Goal: Browse casually: Explore the website without a specific task or goal

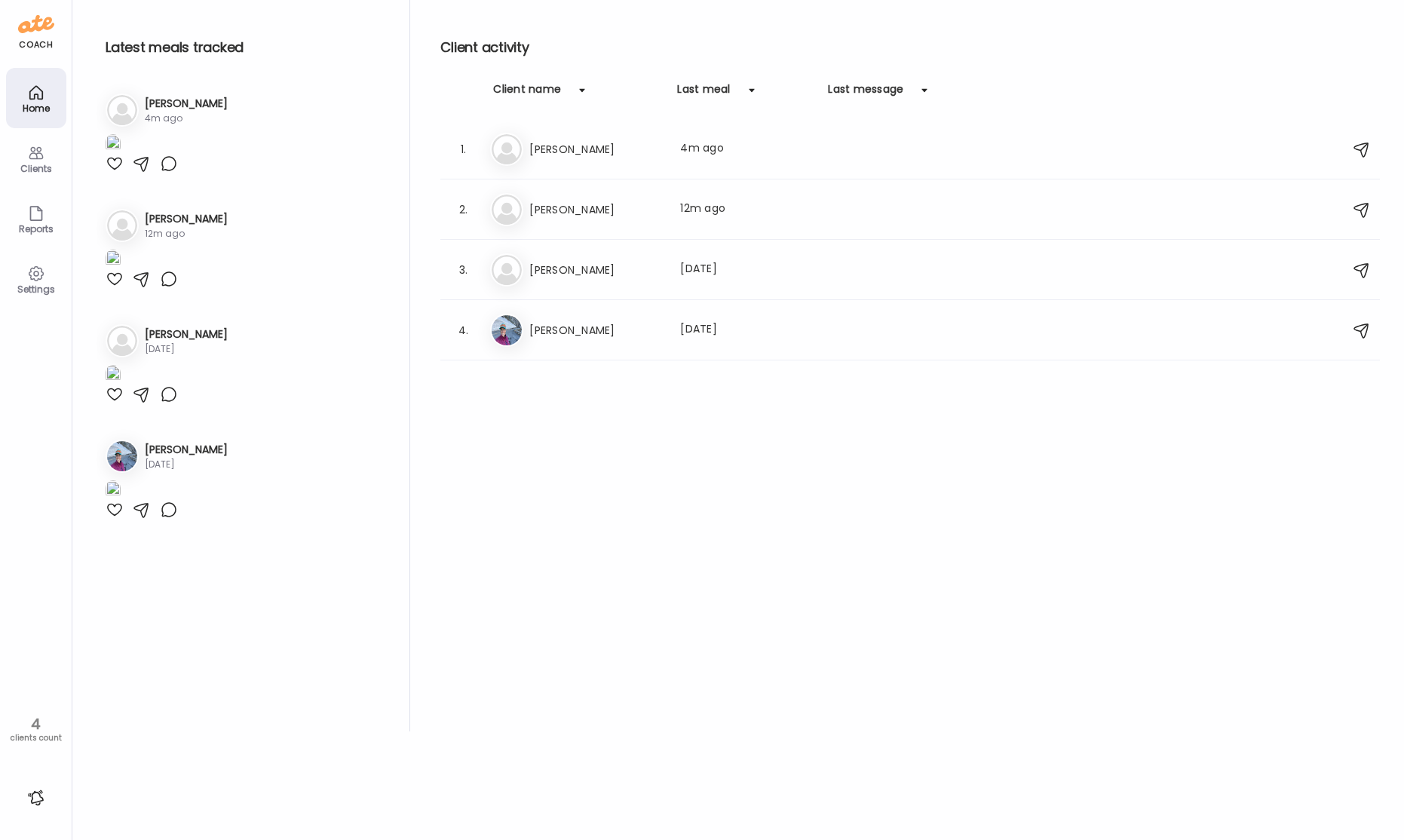
click at [581, 162] on div "El [PERSON_NAME] Last meal: 4m ago" at bounding box center [912, 149] width 844 height 33
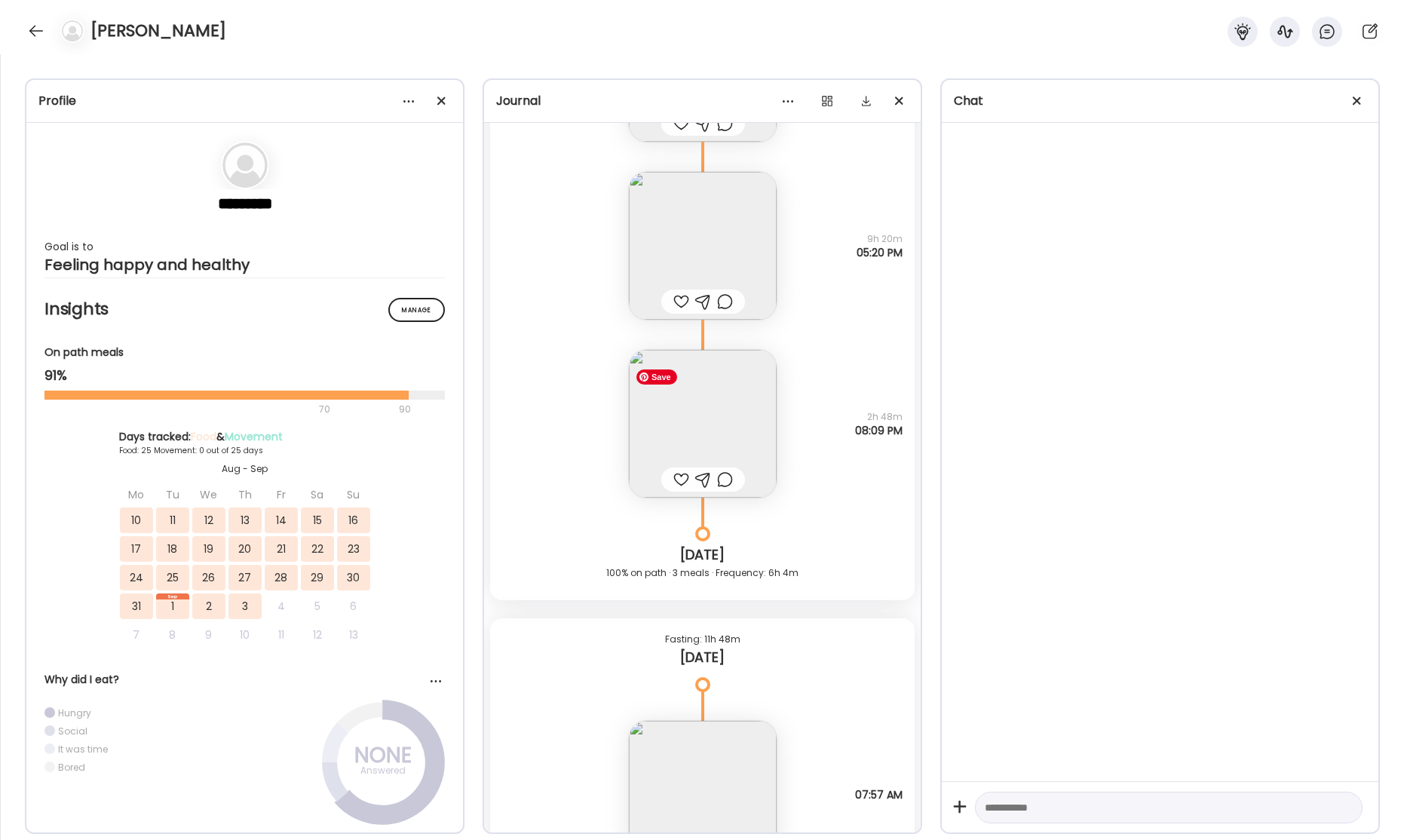
scroll to position [35604, 0]
click at [718, 414] on img at bounding box center [703, 423] width 148 height 148
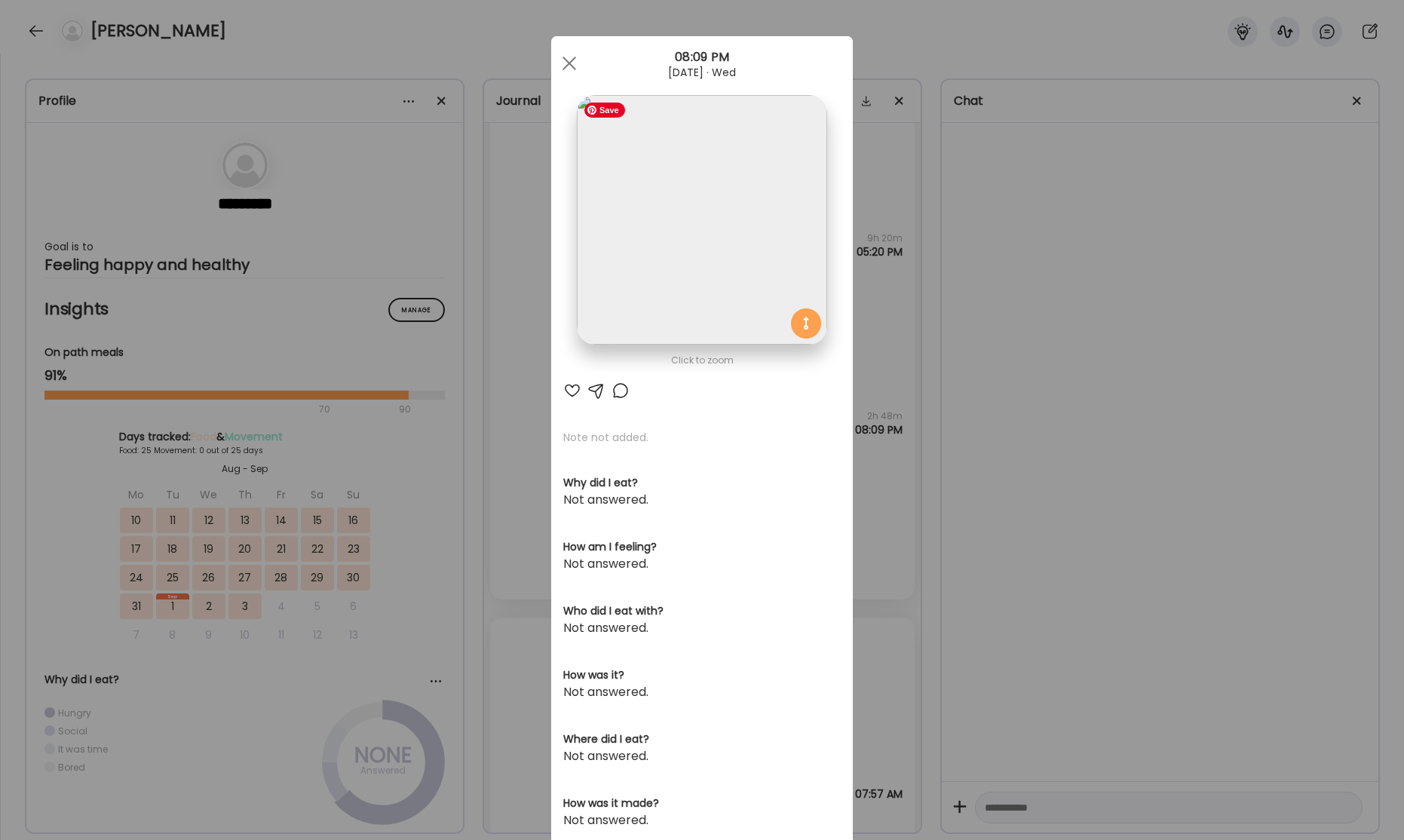
click at [707, 255] on img at bounding box center [701, 220] width 250 height 250
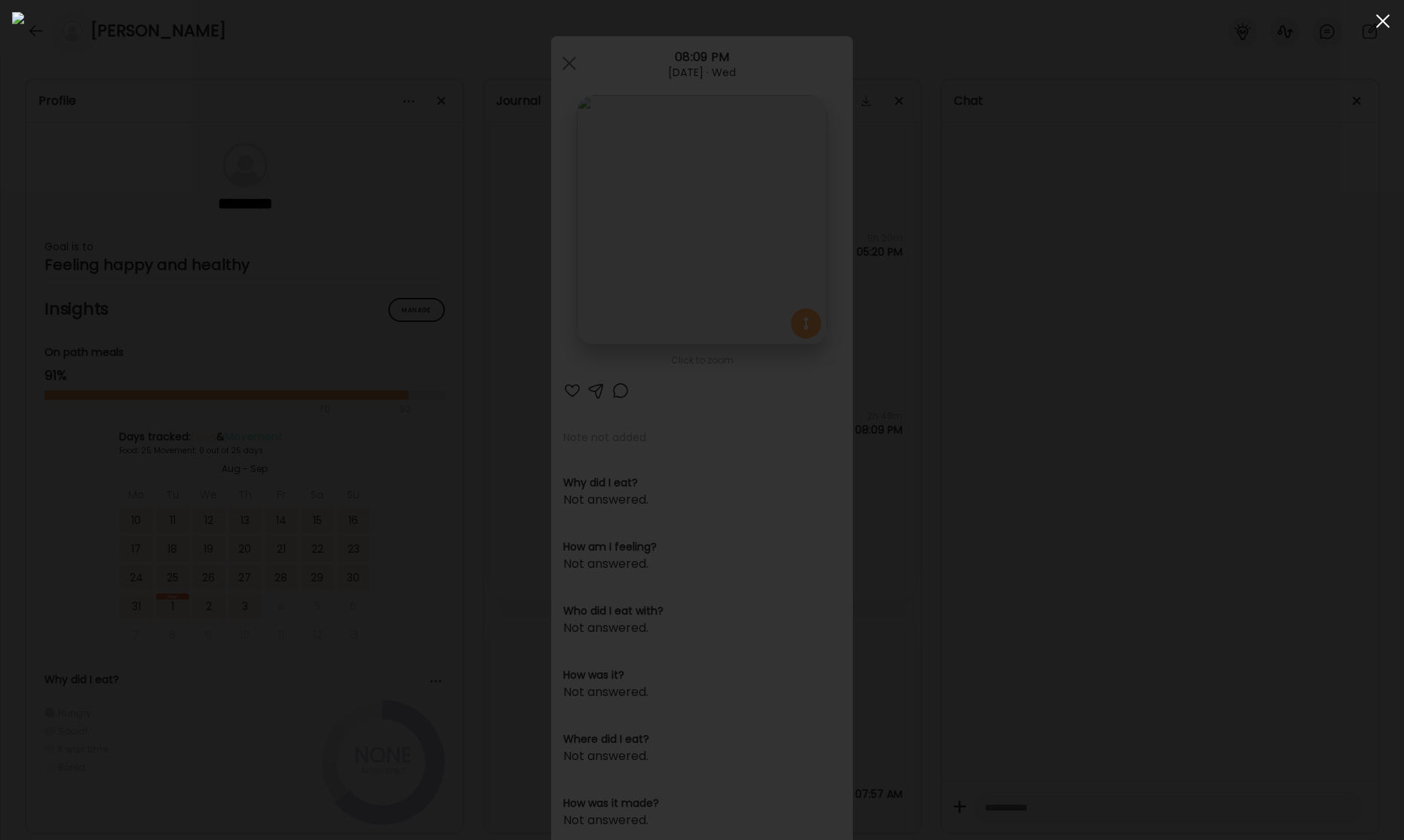
click at [1382, 21] on span at bounding box center [1383, 21] width 14 height 14
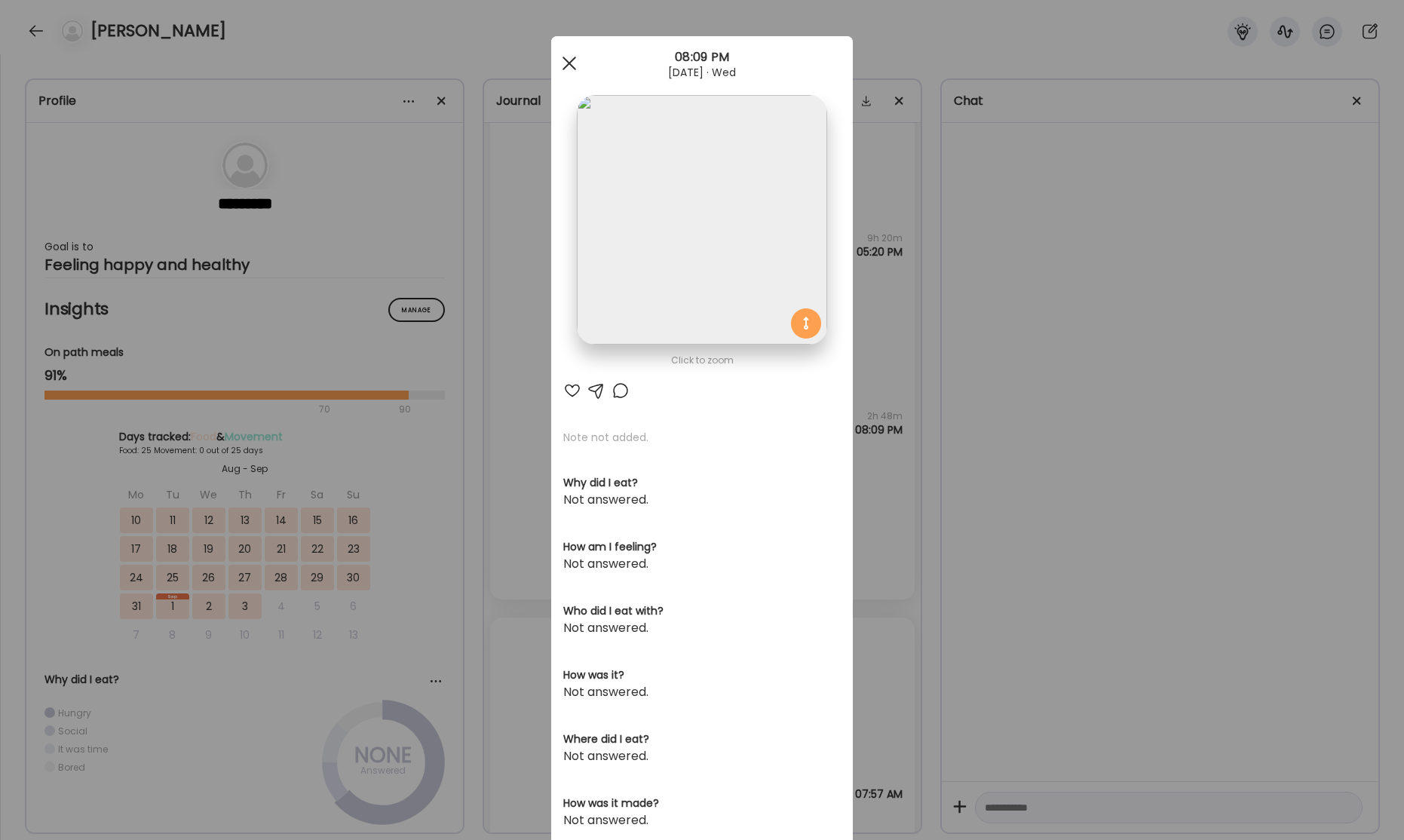
click at [564, 67] on span at bounding box center [569, 63] width 14 height 14
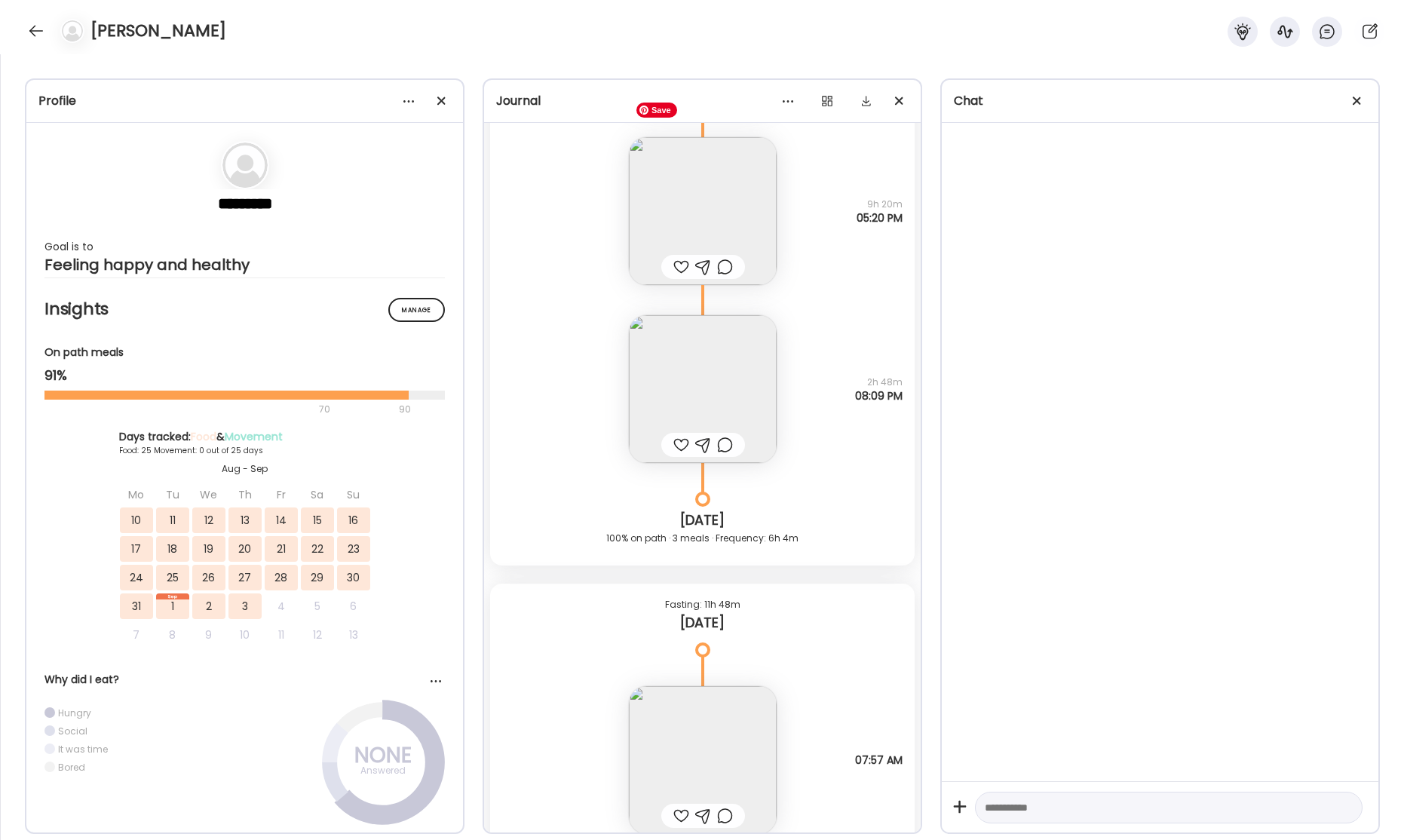
scroll to position [35625, 0]
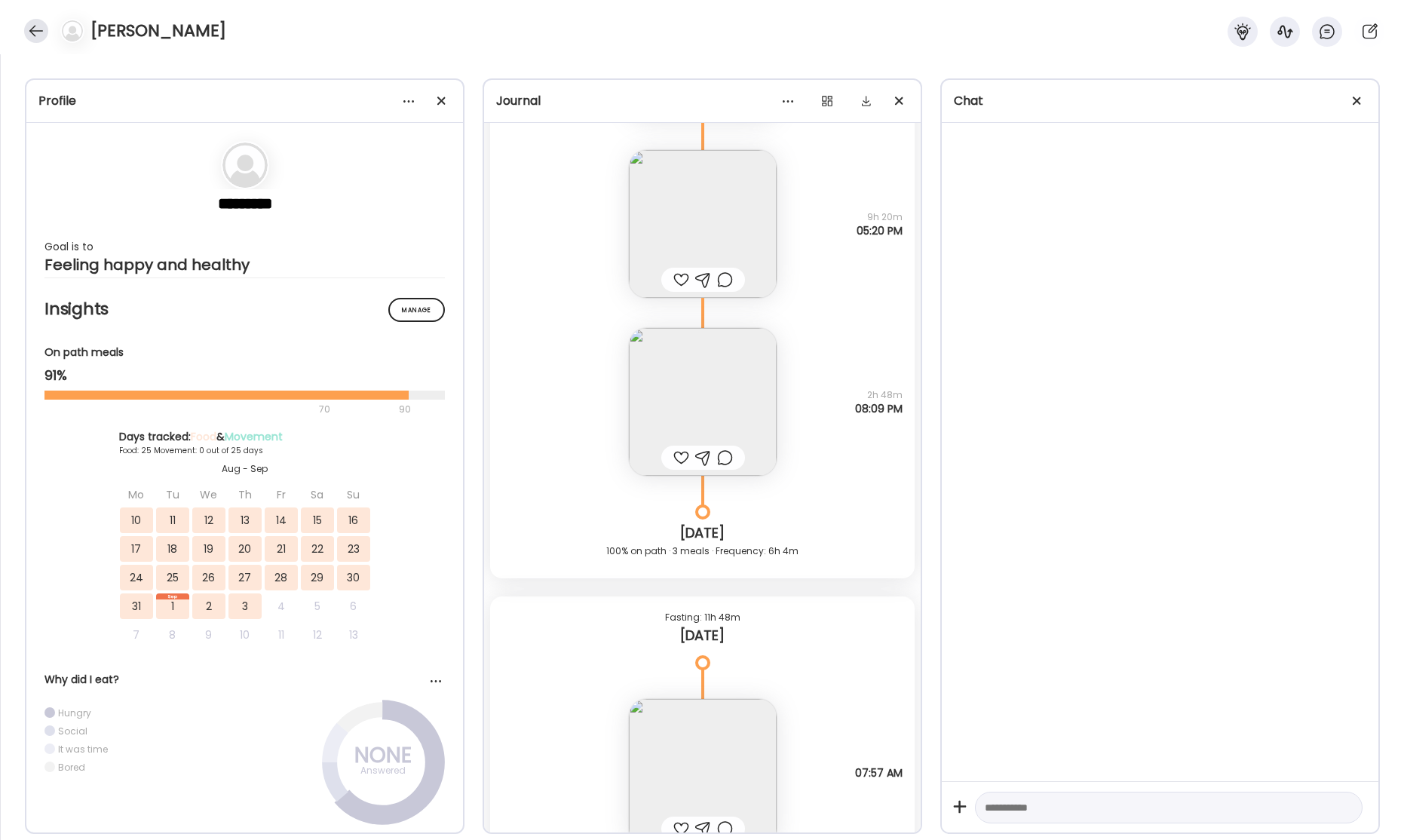
click at [26, 35] on div at bounding box center [37, 31] width 24 height 24
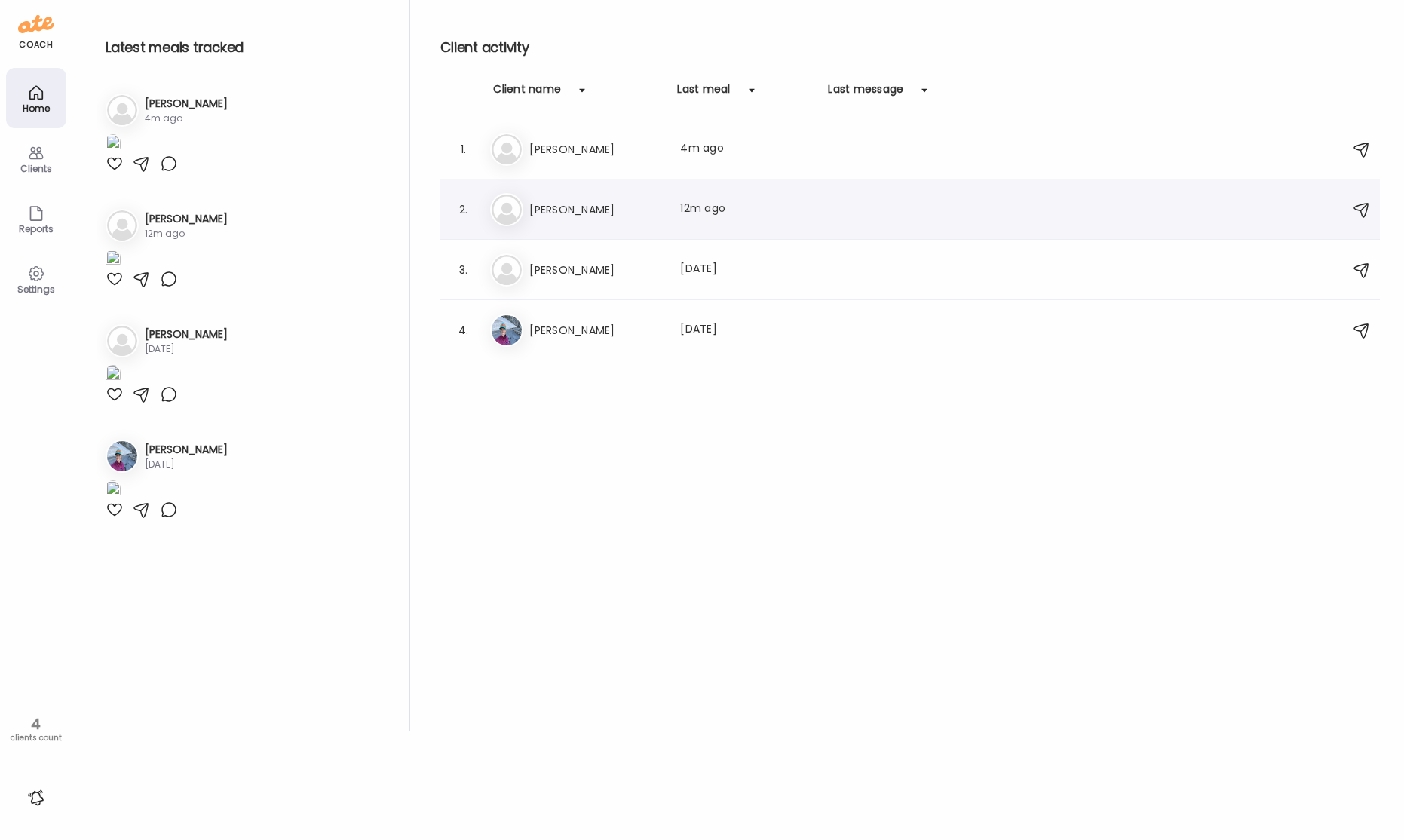
click at [593, 197] on div "Kr [PERSON_NAME] Last meal: 12m ago" at bounding box center [912, 209] width 844 height 33
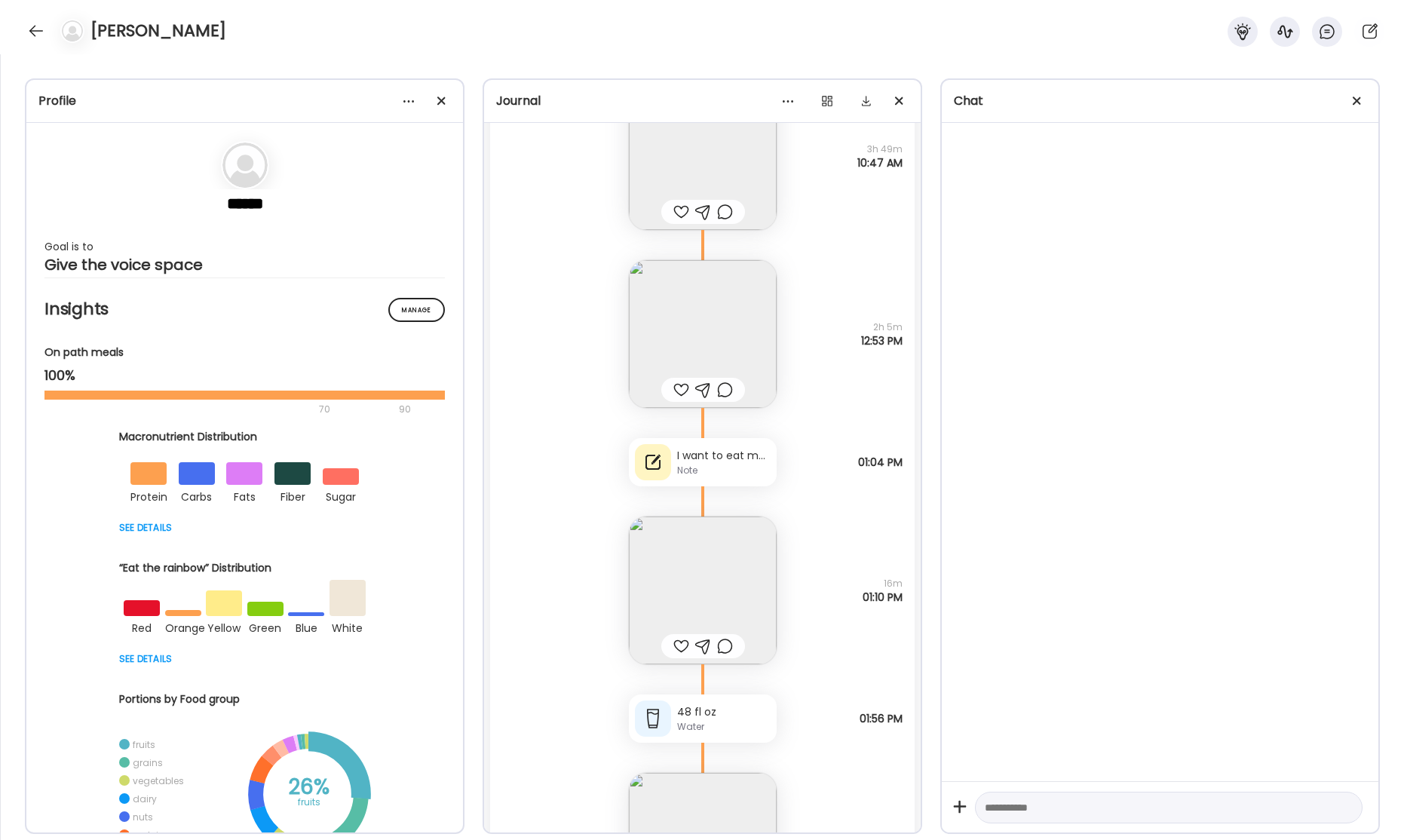
scroll to position [49566, 0]
click at [721, 317] on img at bounding box center [703, 327] width 148 height 148
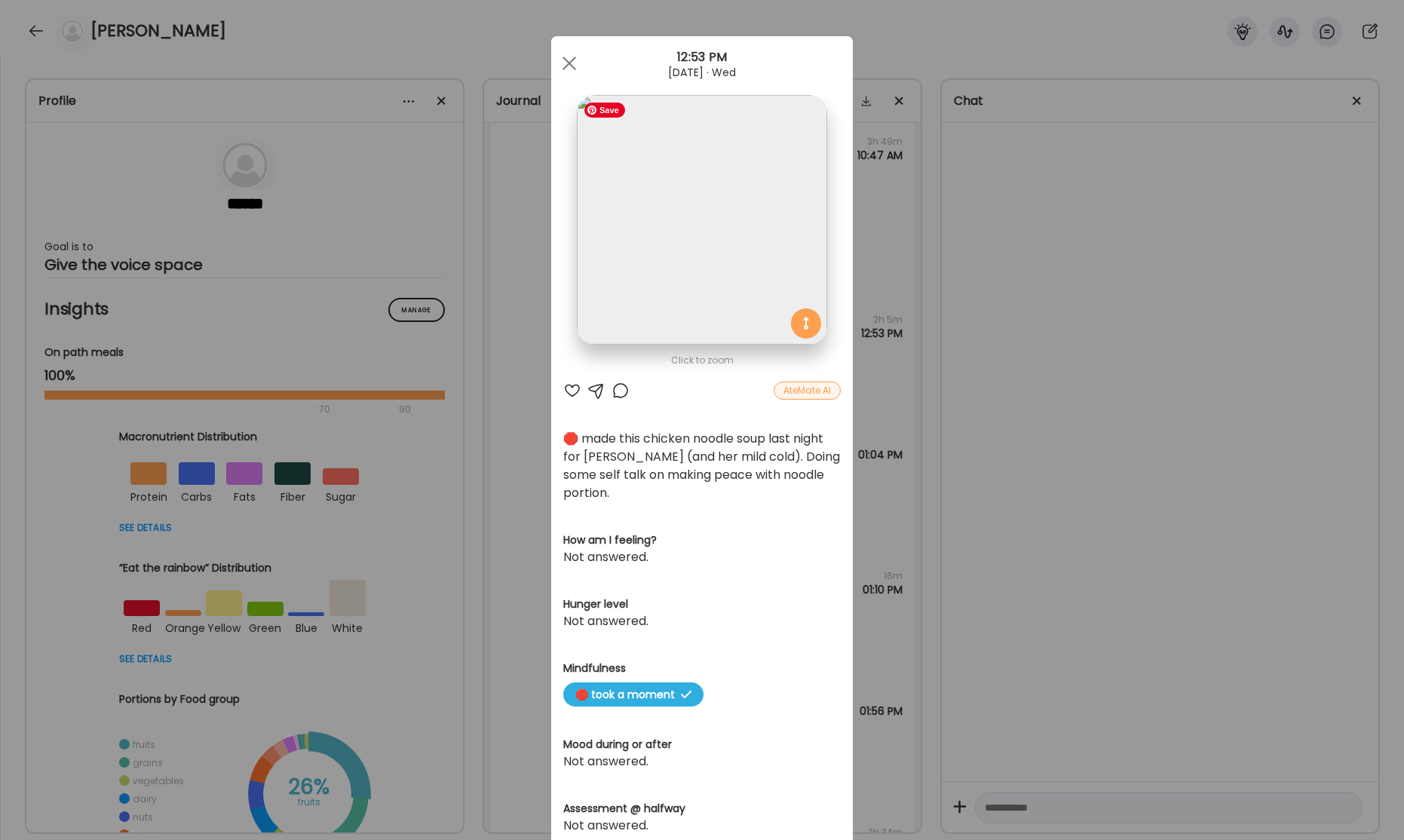
click at [743, 266] on img at bounding box center [701, 220] width 250 height 250
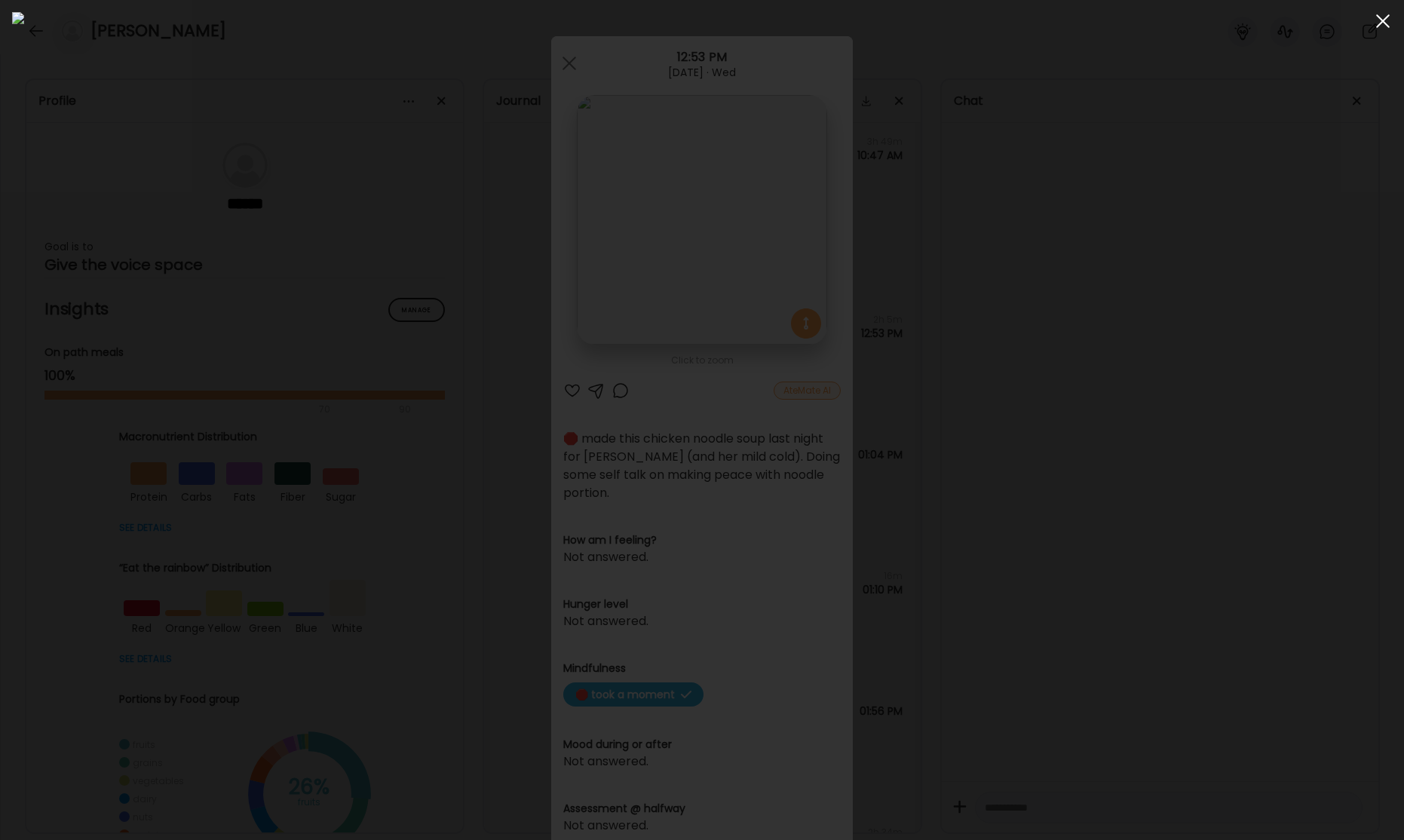
click at [1377, 22] on div at bounding box center [1382, 20] width 30 height 30
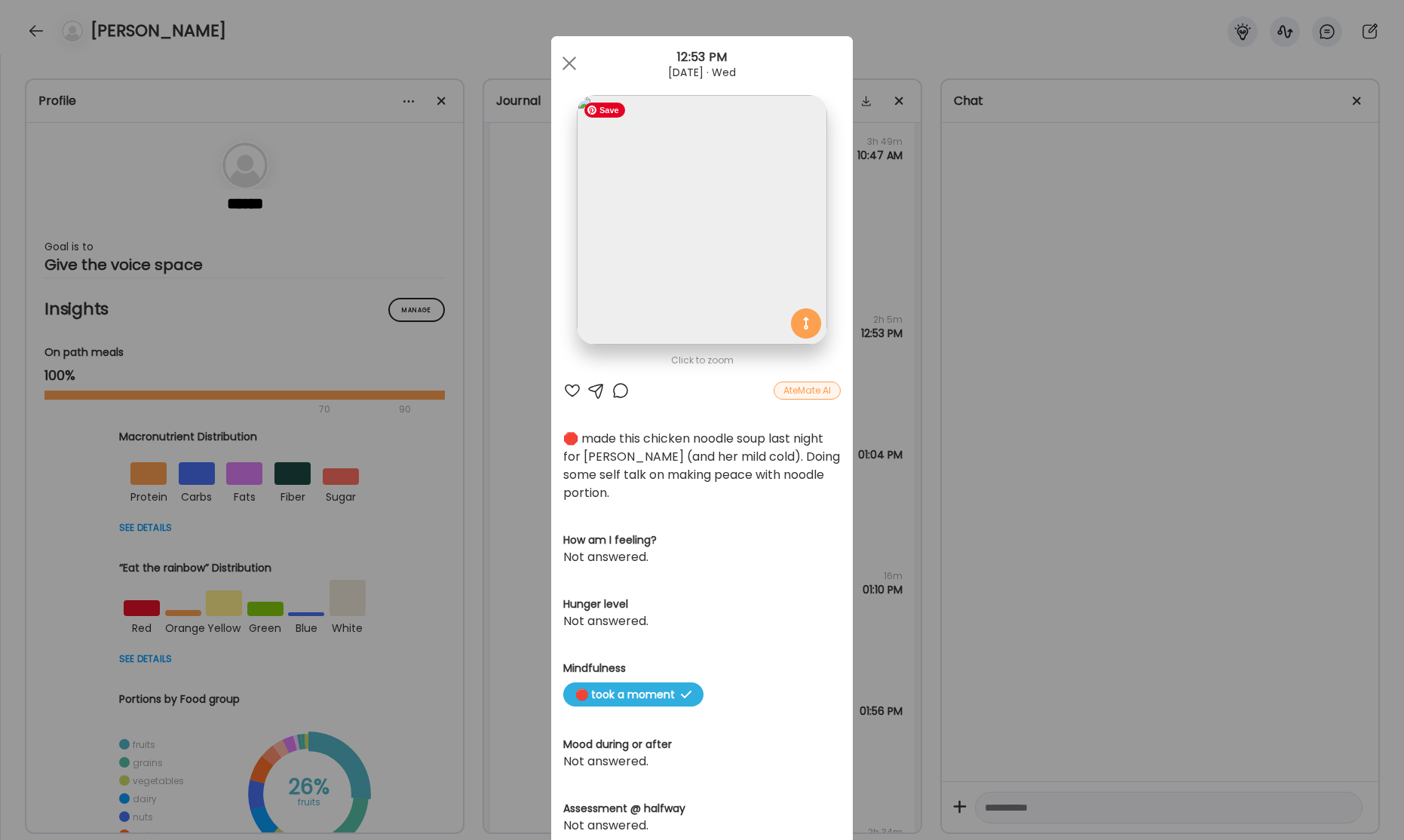
click at [738, 269] on img at bounding box center [701, 220] width 250 height 250
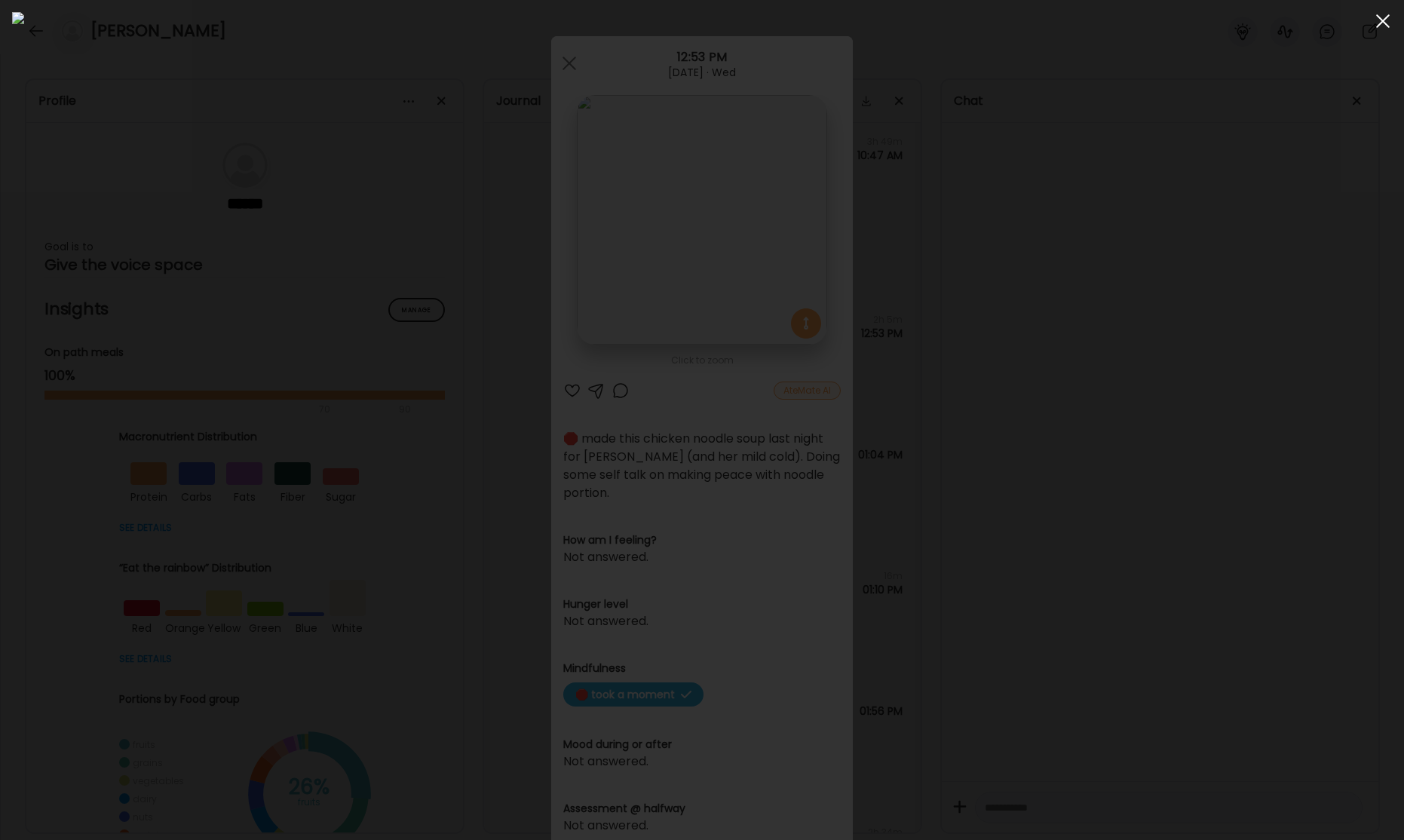
click at [1379, 25] on span at bounding box center [1383, 21] width 14 height 14
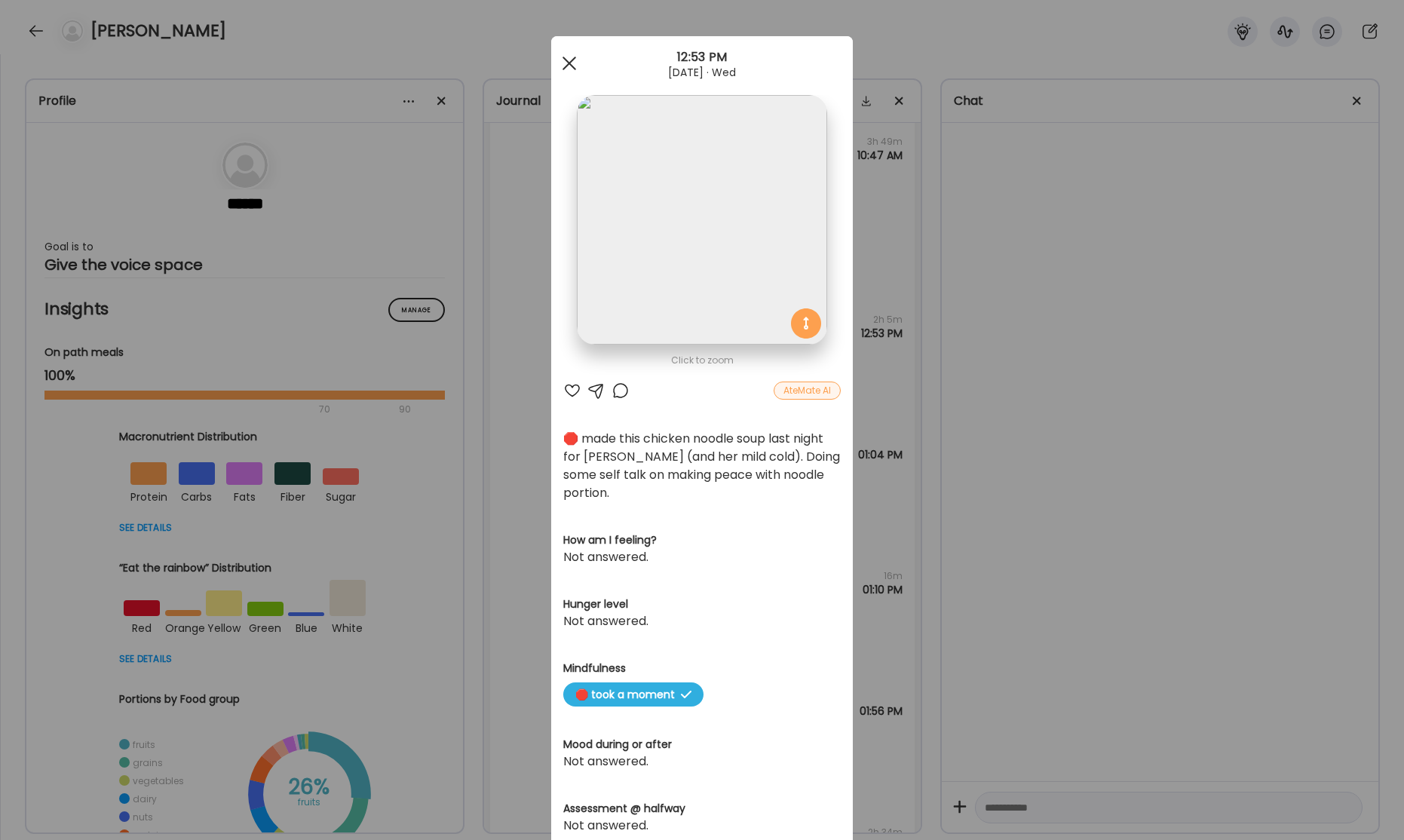
click at [572, 66] on span at bounding box center [569, 63] width 14 height 14
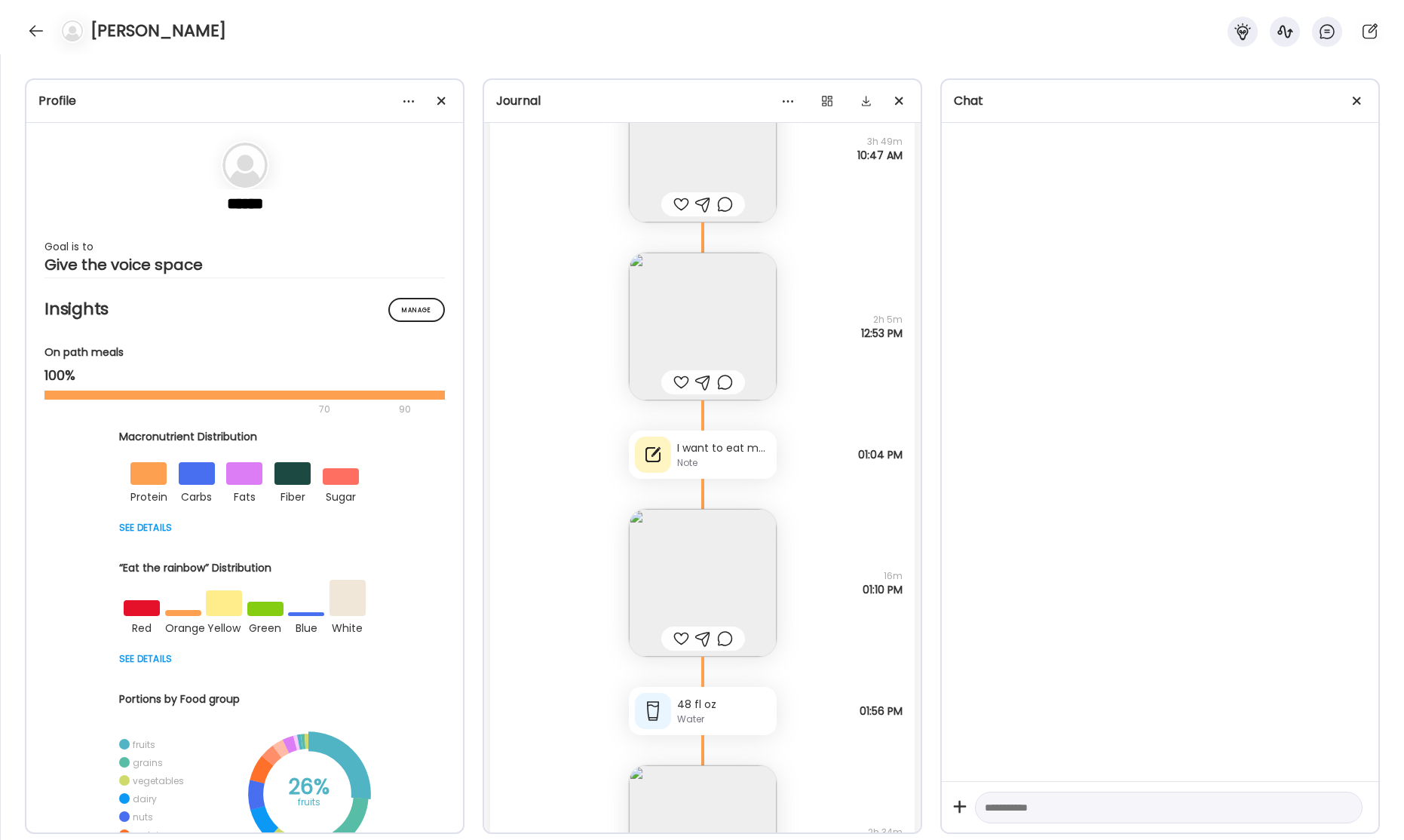
click at [705, 453] on div "I want to eat more. Not physical hunger. Maybe it’s avoidance of doing the next…" at bounding box center [723, 447] width 94 height 15
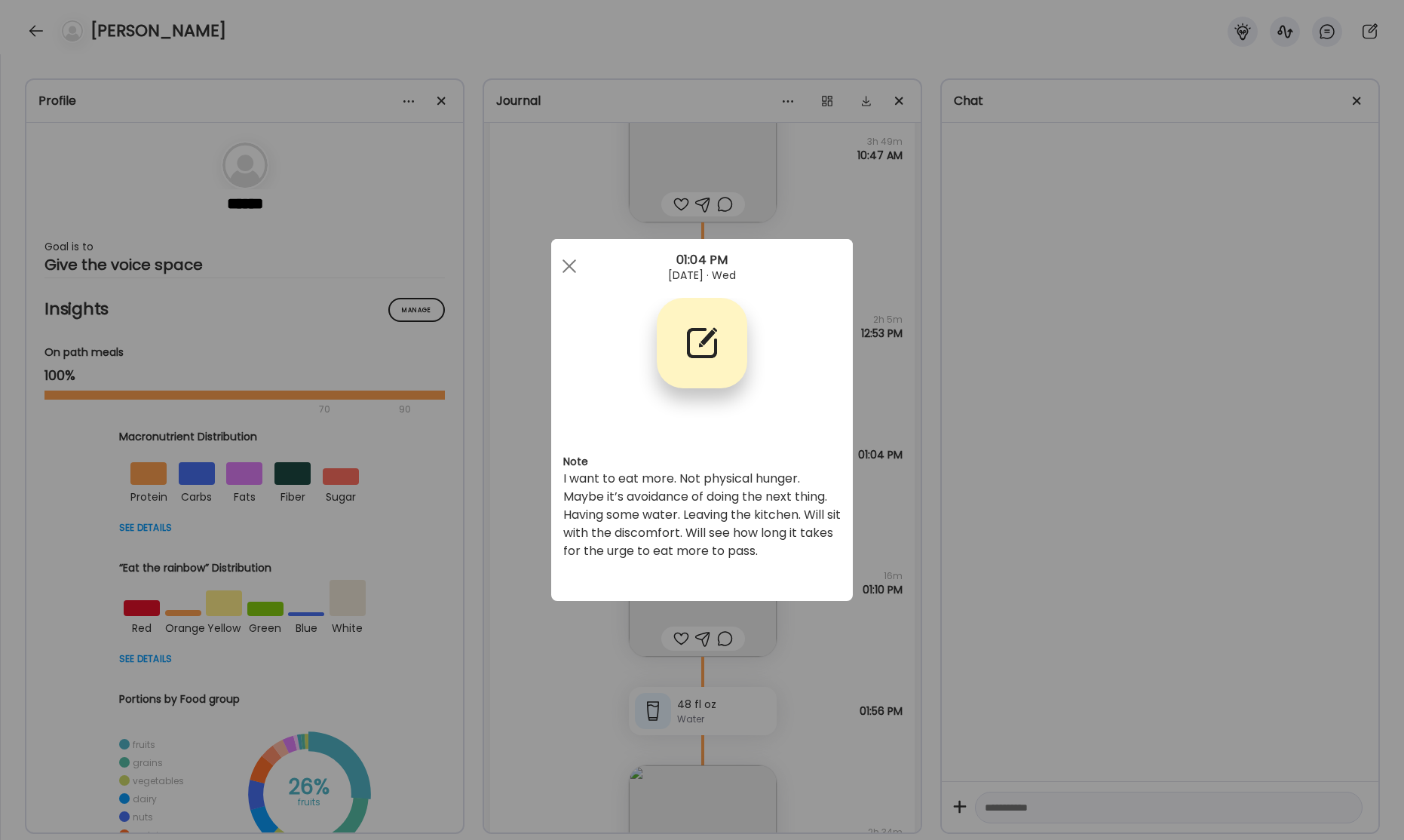
click at [572, 263] on div at bounding box center [569, 266] width 30 height 30
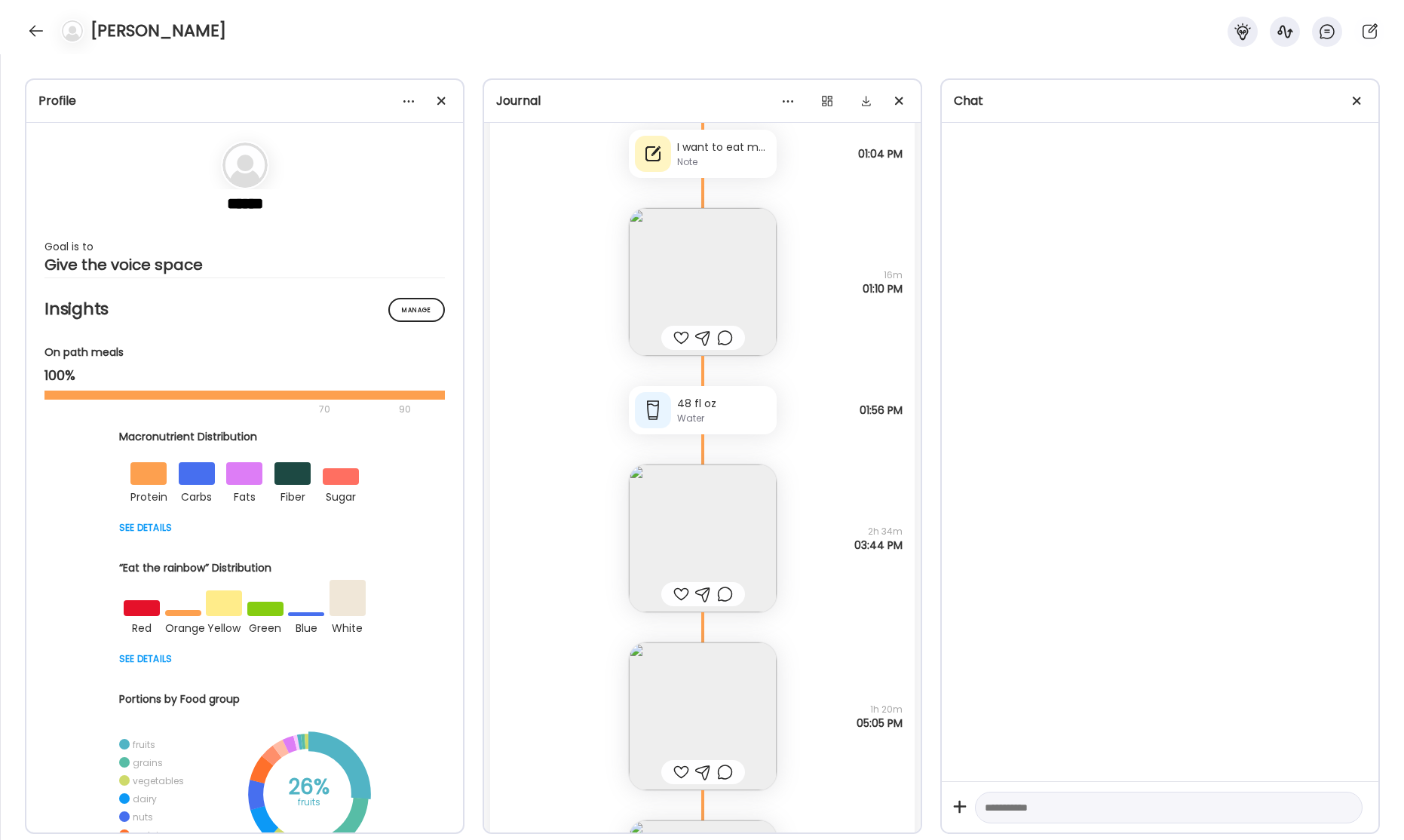
scroll to position [49939, 0]
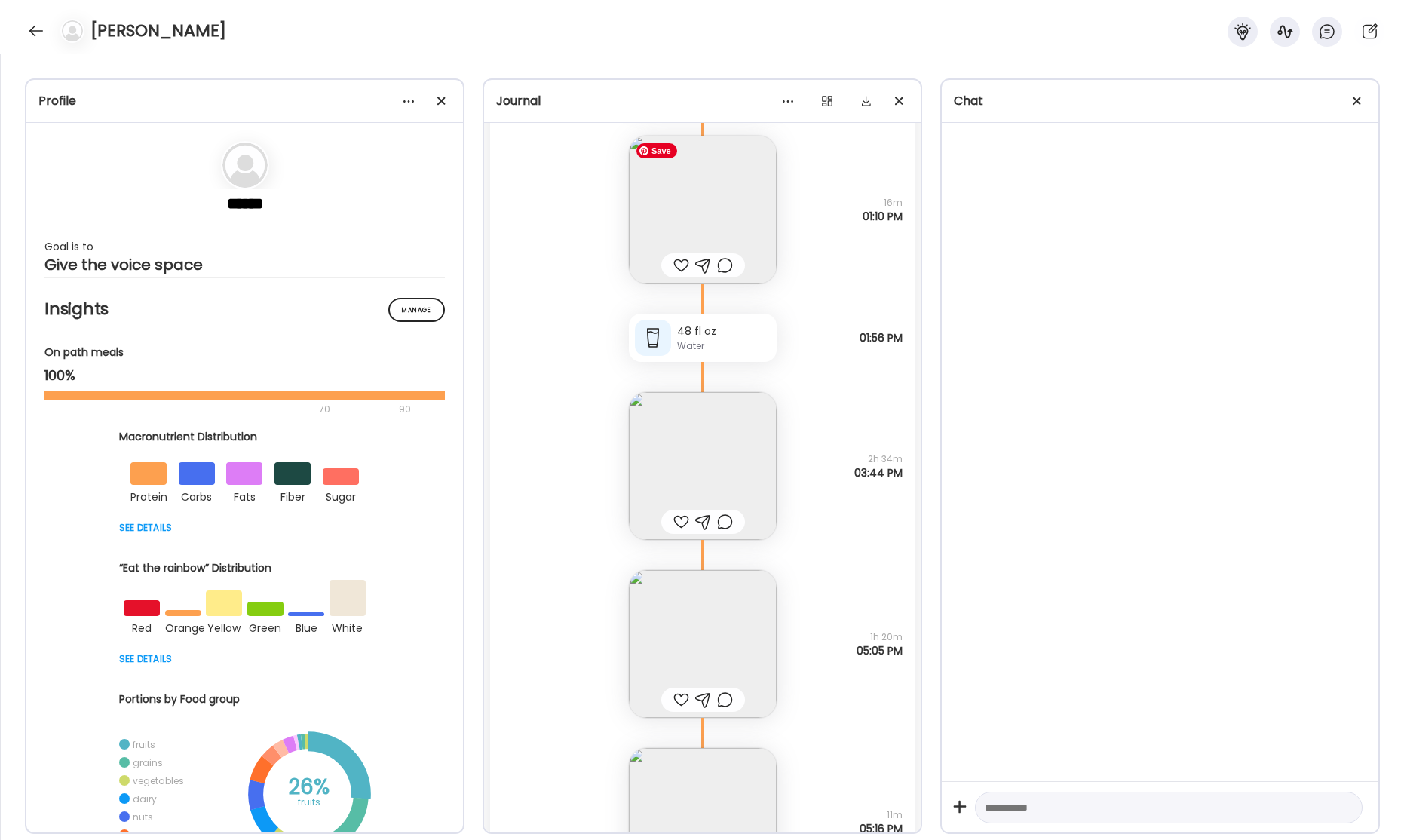
click at [738, 249] on img at bounding box center [703, 210] width 148 height 148
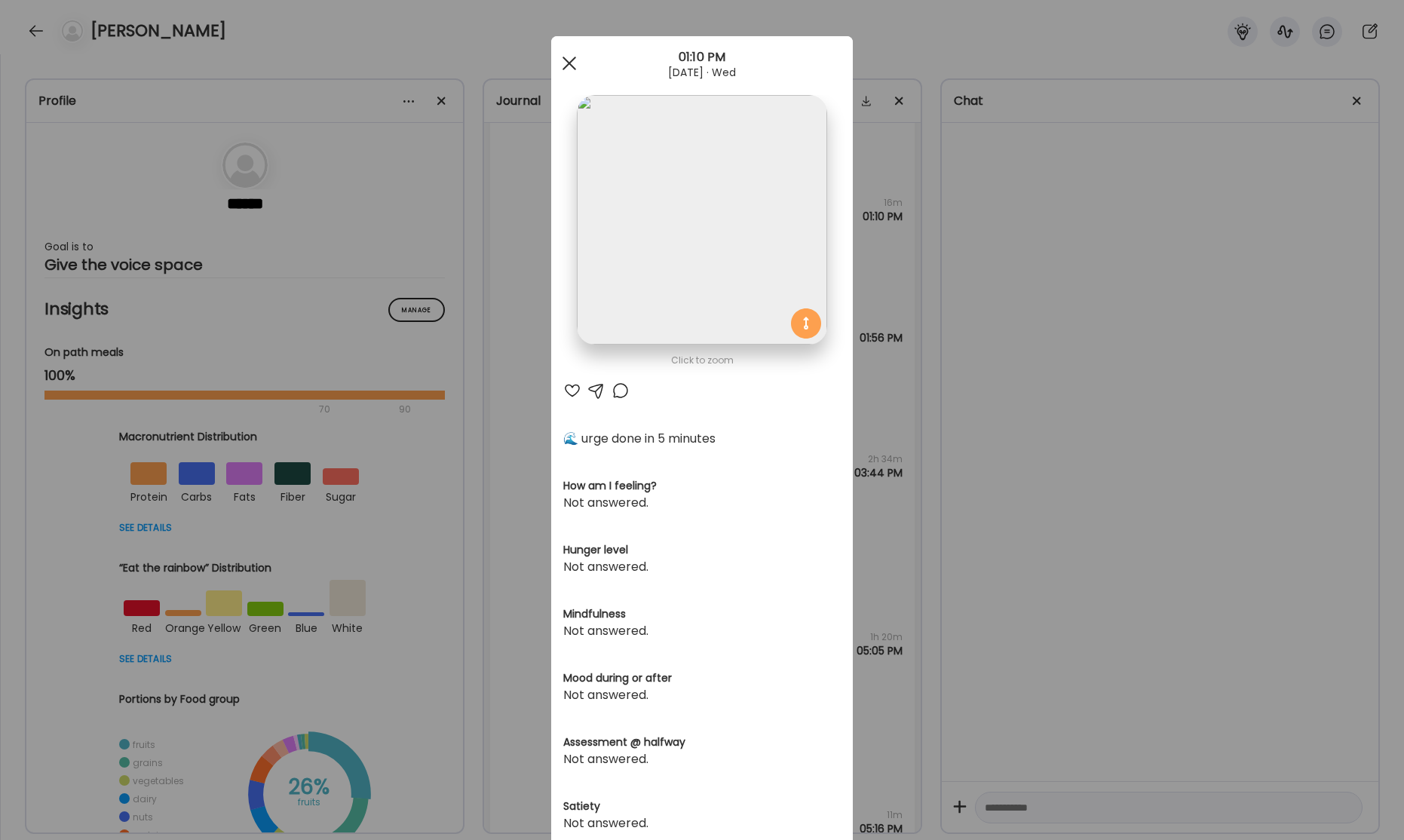
click at [566, 67] on div at bounding box center [569, 63] width 30 height 30
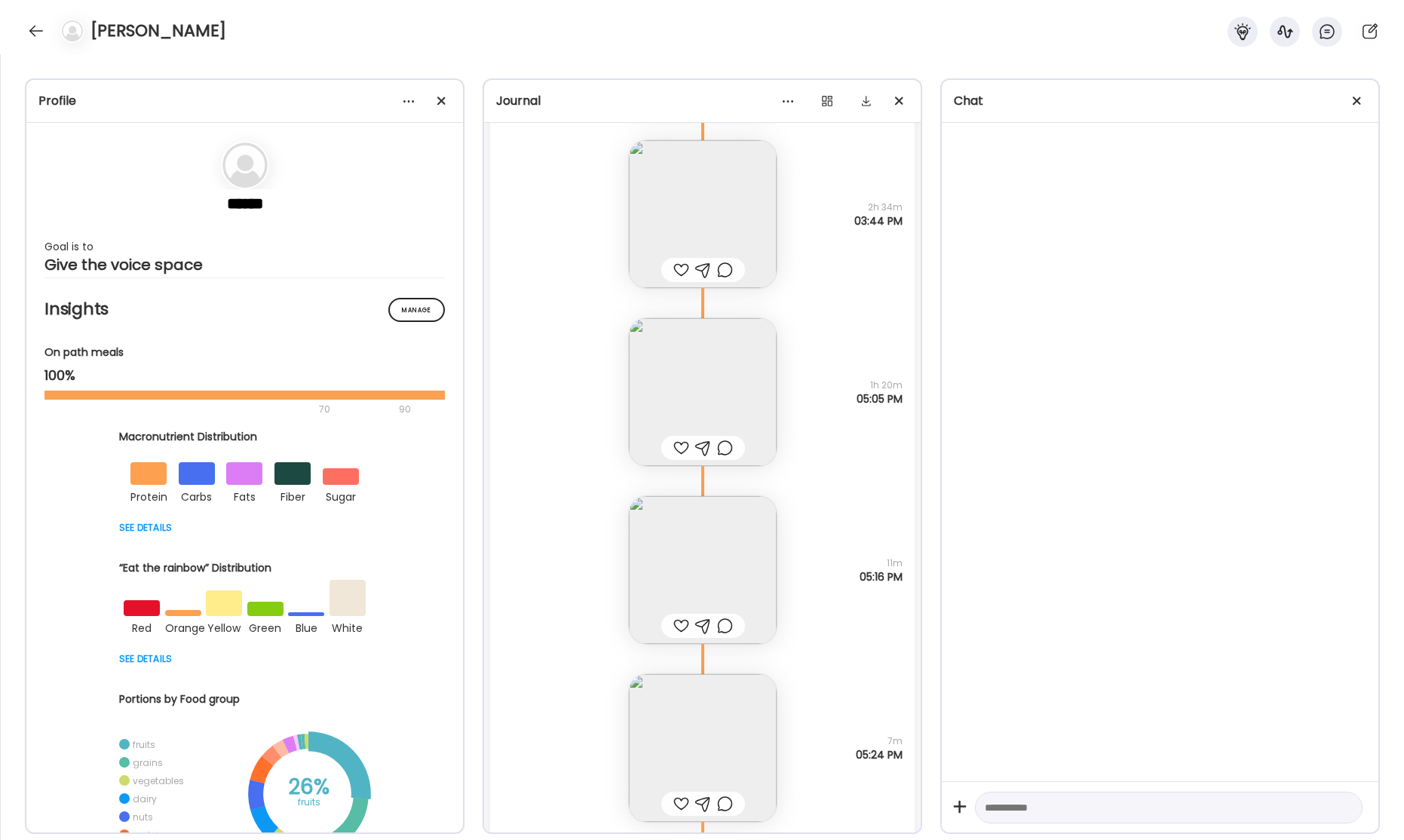
scroll to position [50193, 0]
click at [713, 373] on img at bounding box center [703, 389] width 148 height 148
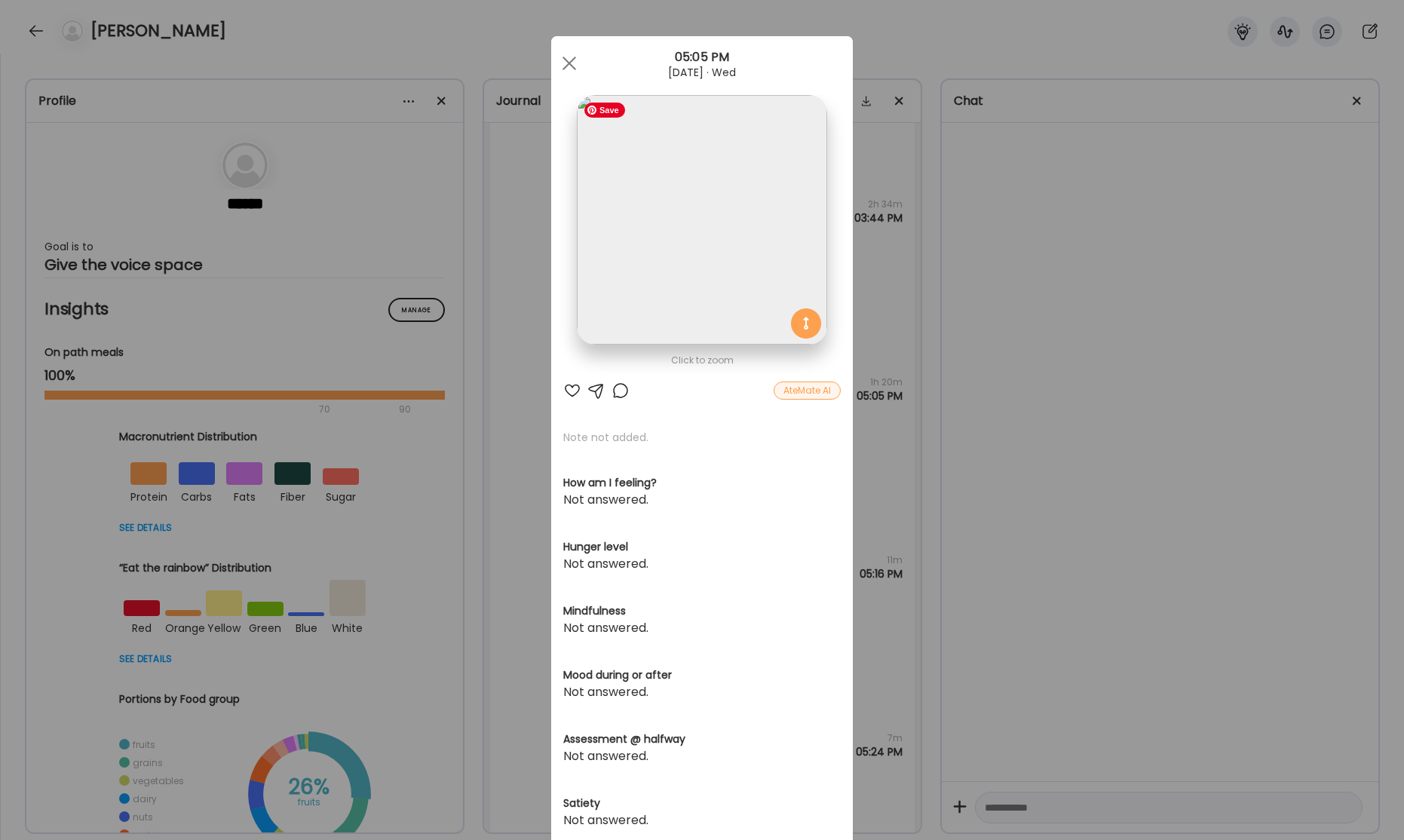
click at [695, 237] on img at bounding box center [701, 220] width 250 height 250
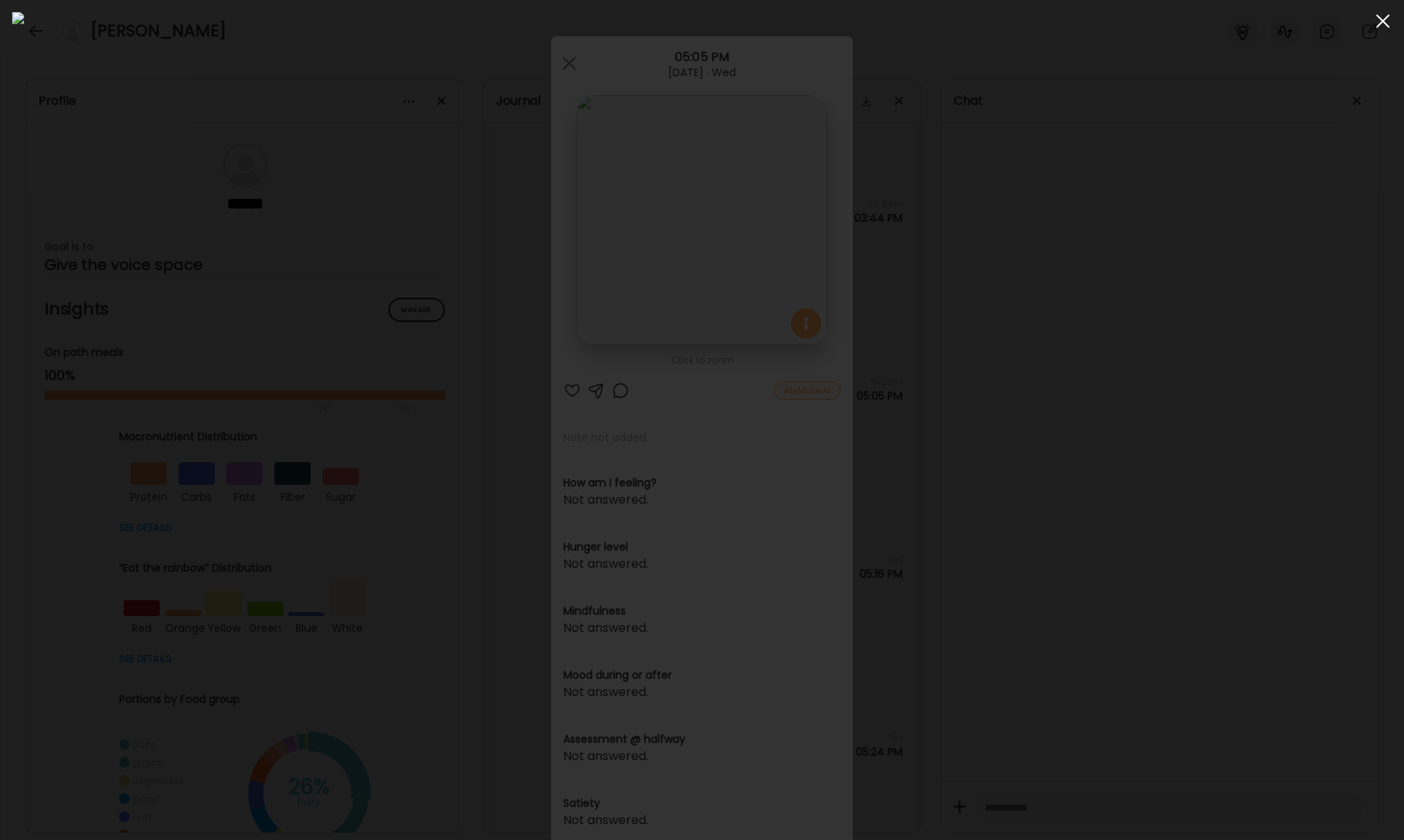
click at [1384, 24] on span at bounding box center [1383, 21] width 14 height 14
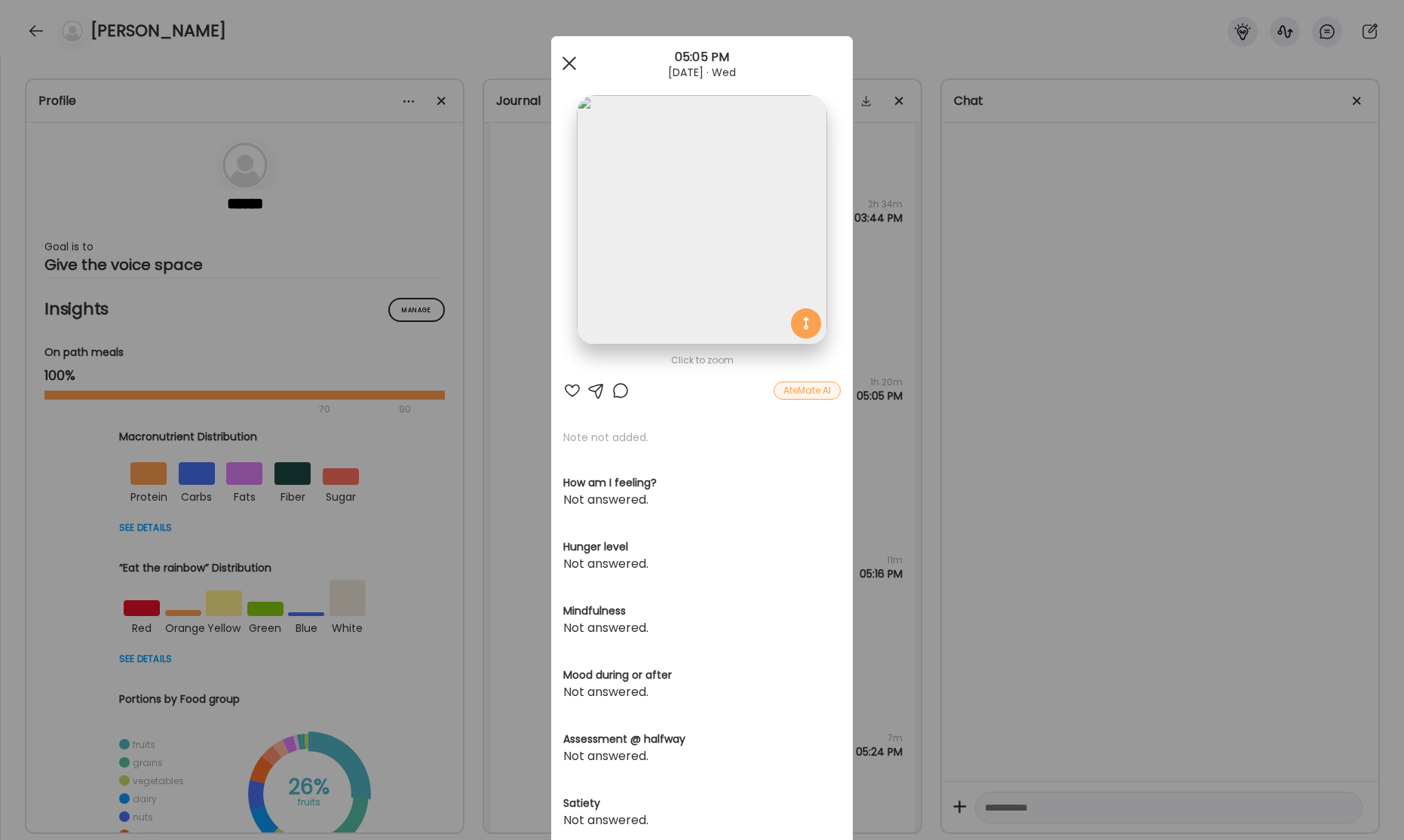
click at [573, 69] on div at bounding box center [569, 63] width 30 height 30
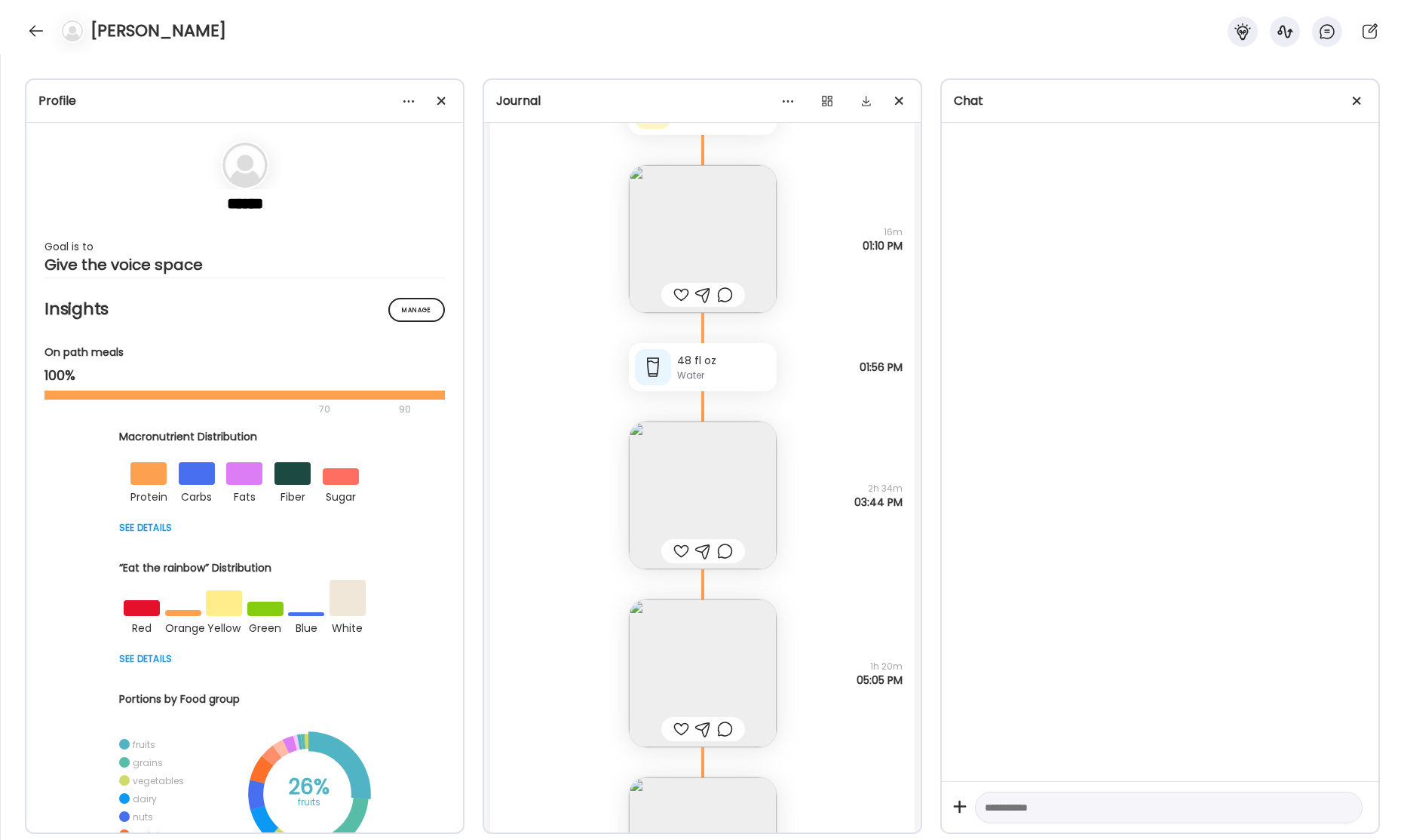
scroll to position [49608, 0]
